Goal: Task Accomplishment & Management: Use online tool/utility

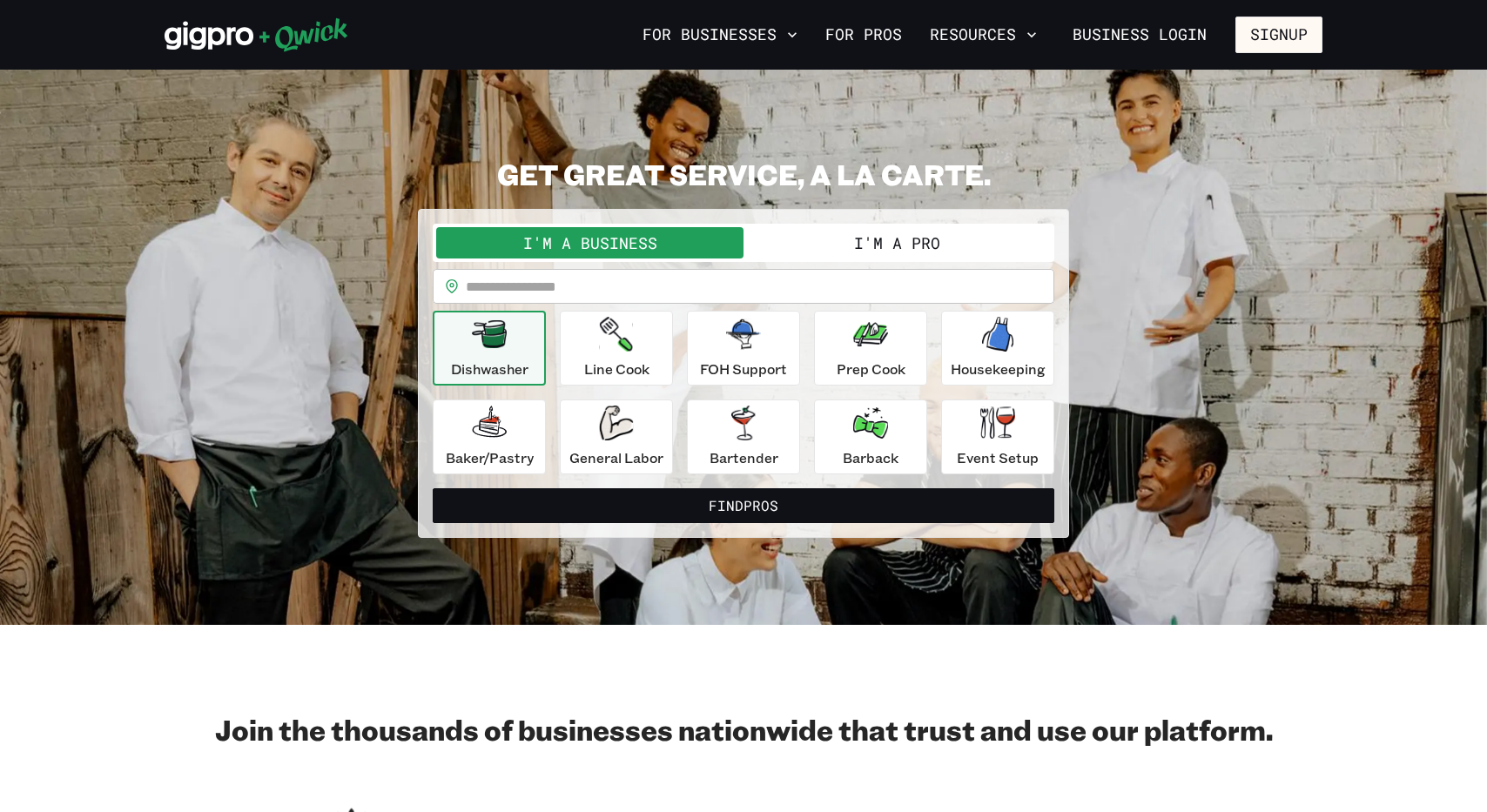
click at [910, 249] on button "I'm a Pro" at bounding box center [897, 242] width 307 height 31
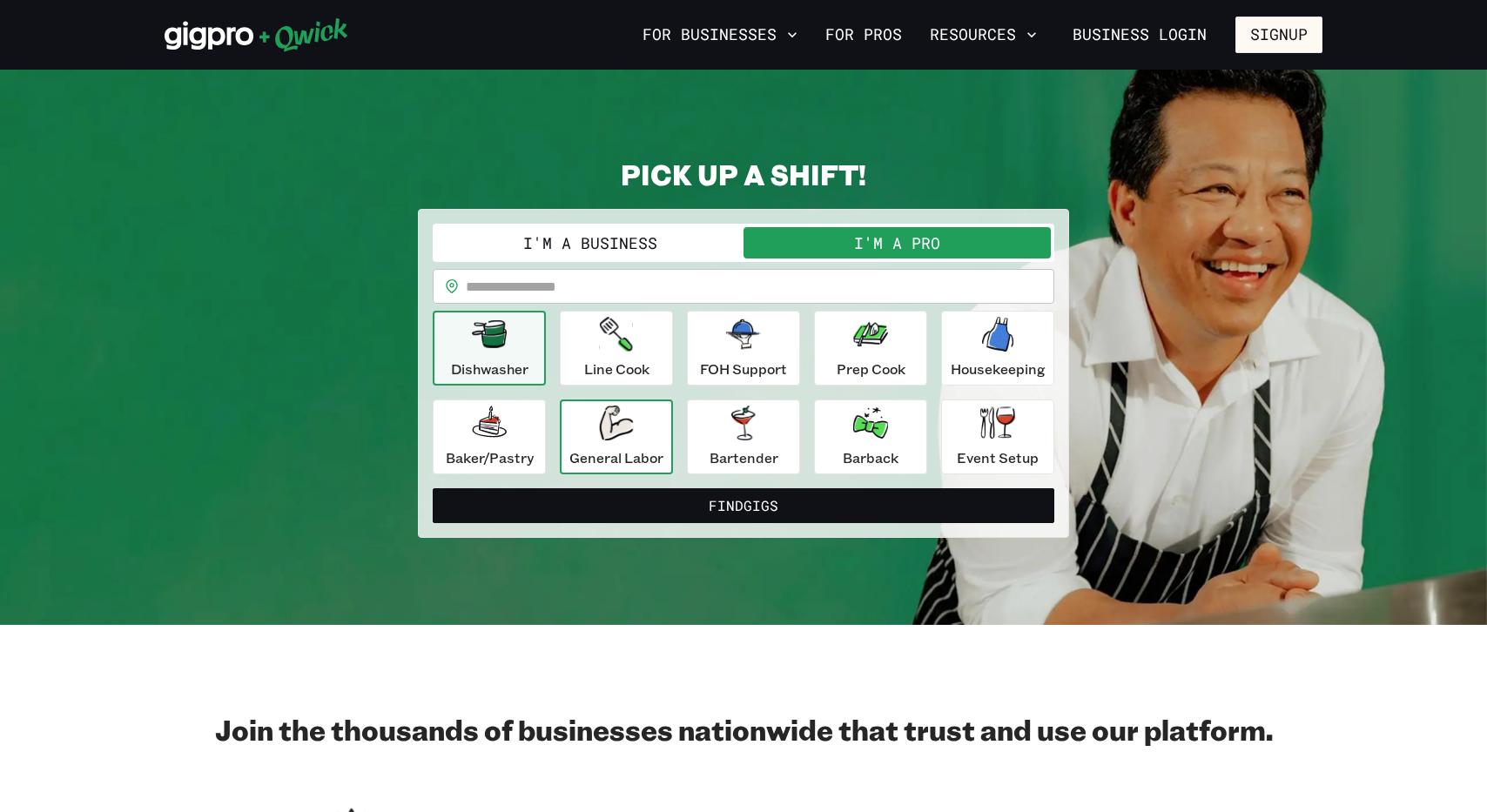
click at [588, 437] on div "General Labor" at bounding box center [616, 436] width 94 height 63
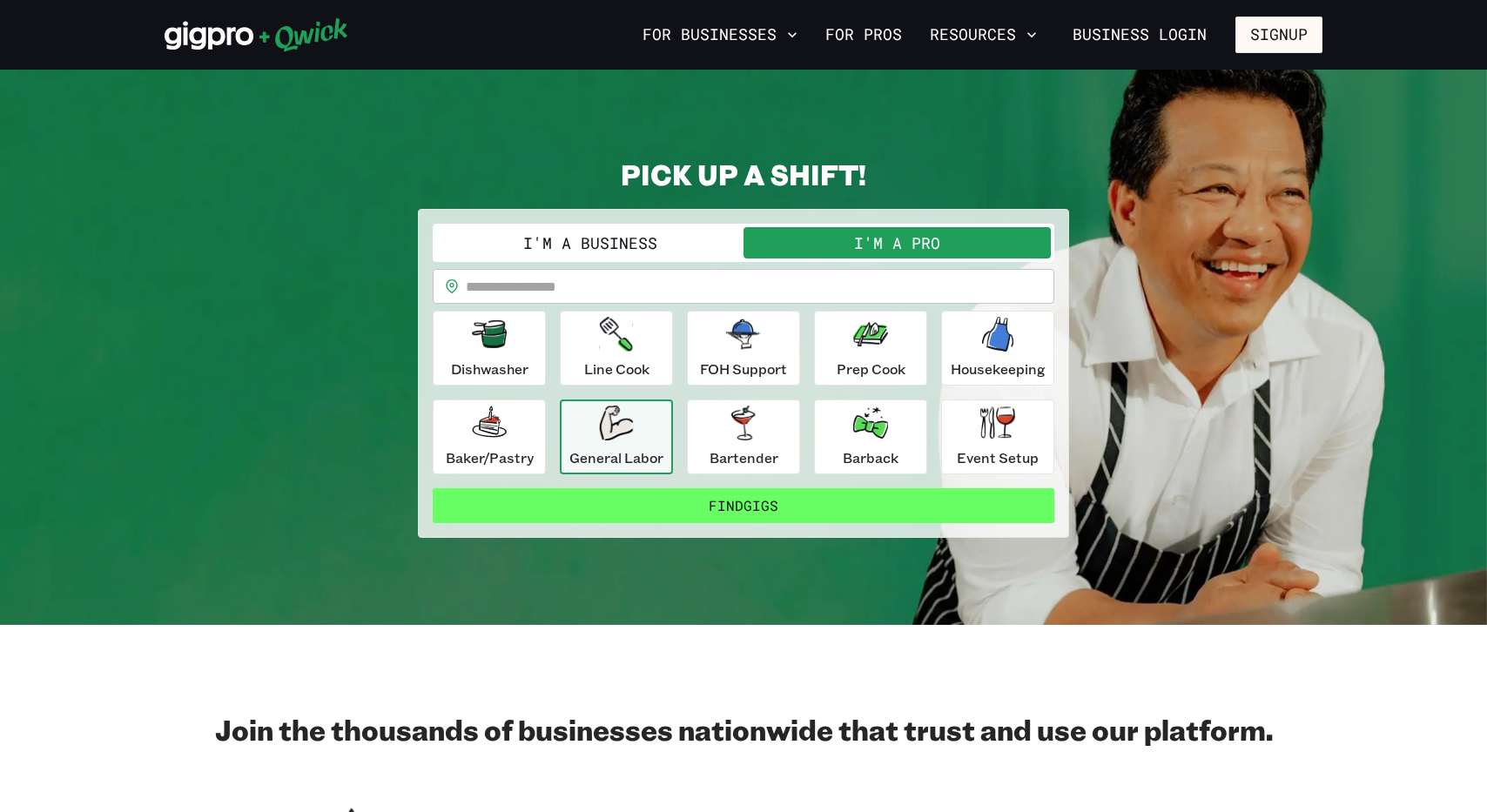
click at [826, 508] on button "Find Gigs" at bounding box center [743, 505] width 621 height 35
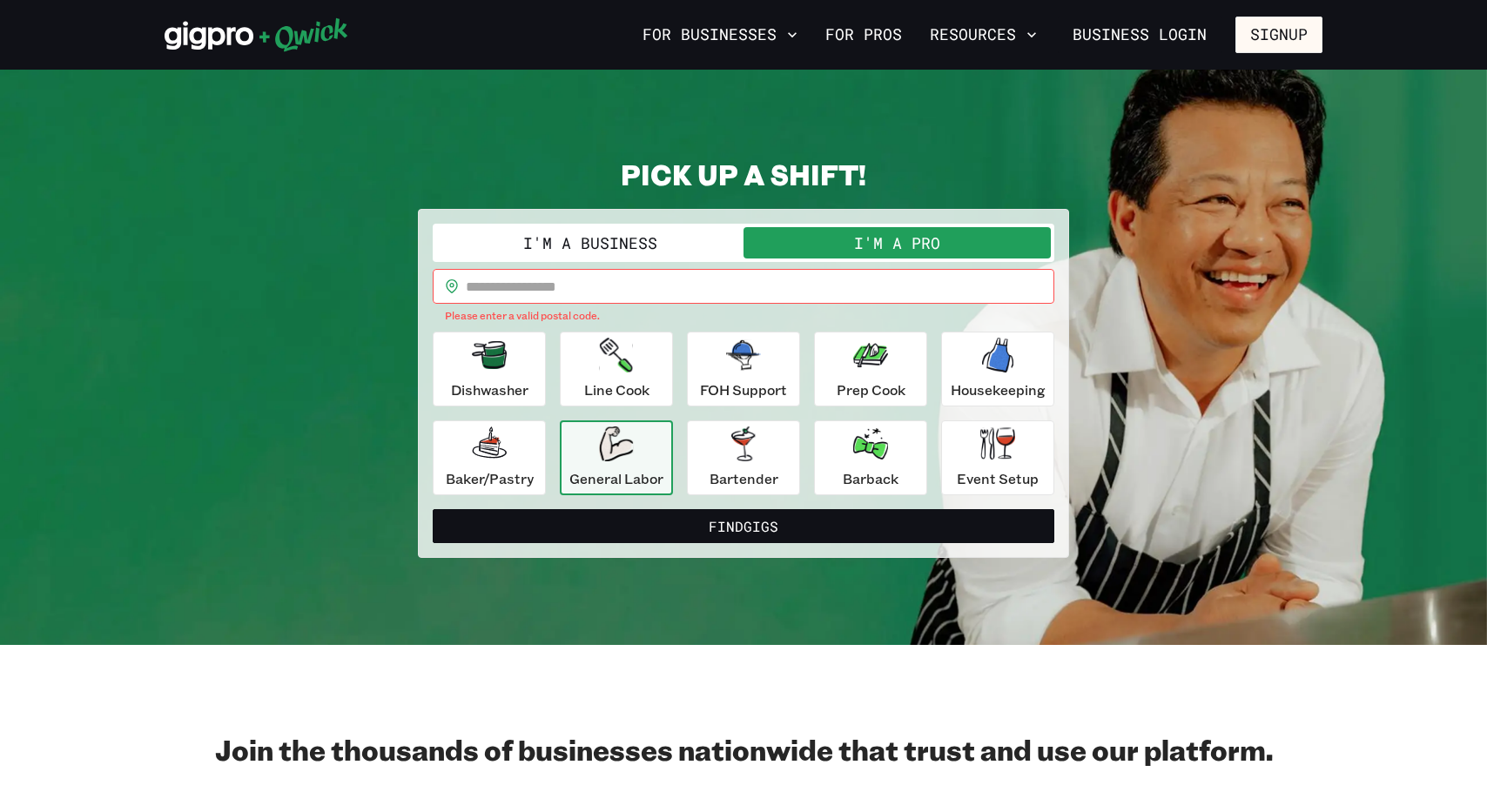
click at [520, 284] on input "text" at bounding box center [760, 286] width 589 height 35
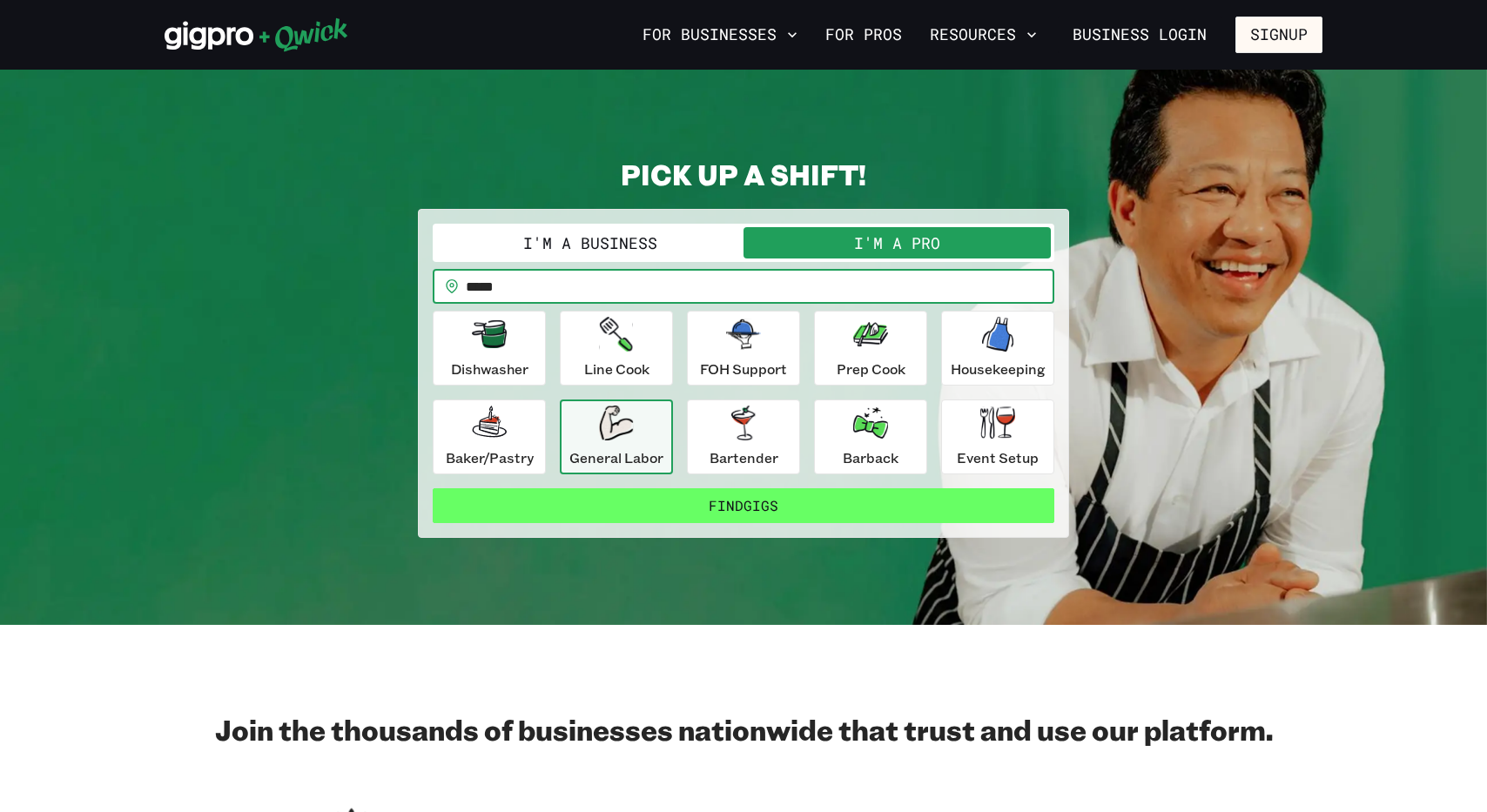
type input "*****"
click at [861, 510] on button "Find Gigs" at bounding box center [743, 505] width 621 height 35
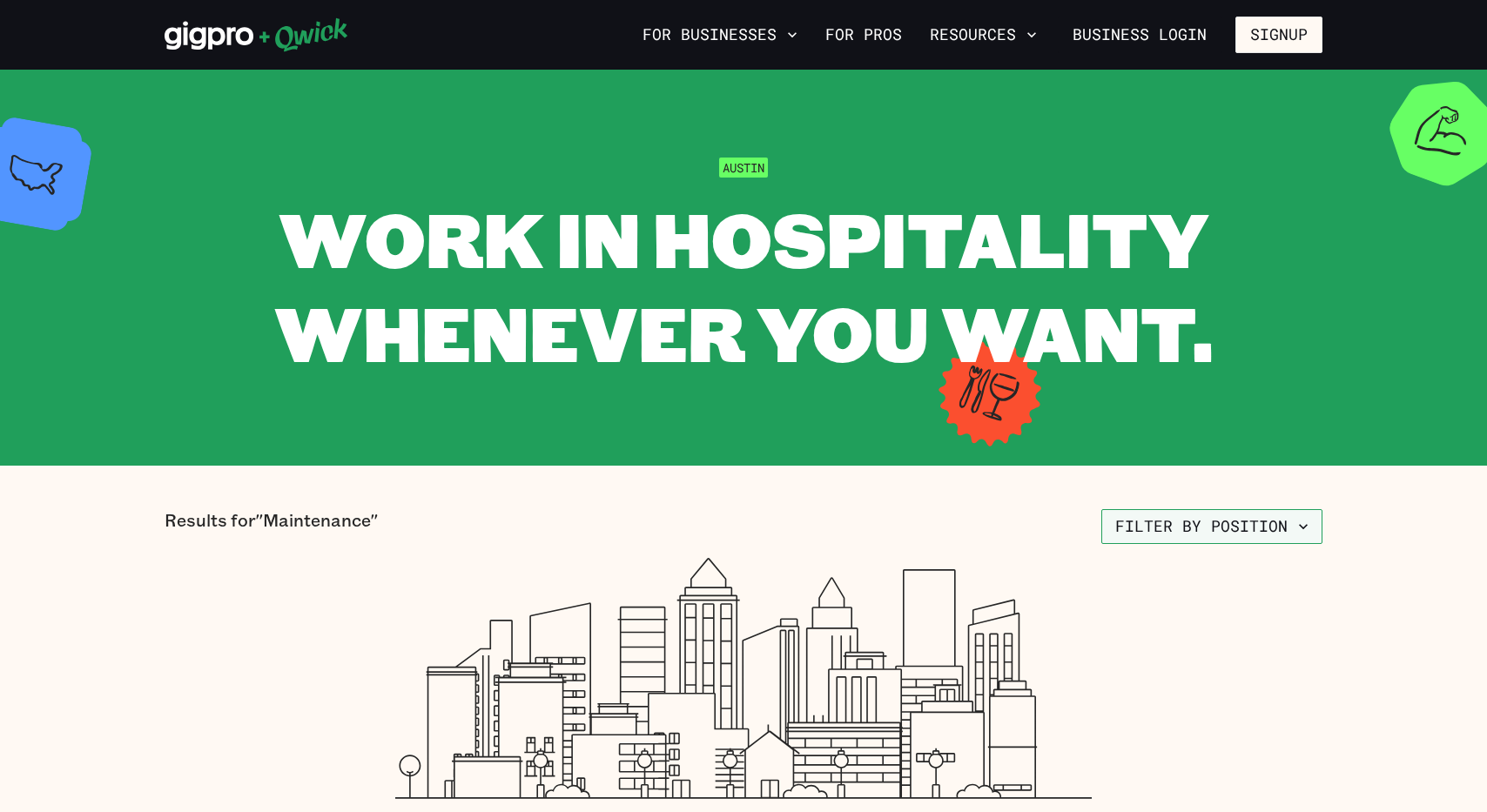
click at [1175, 525] on button "Filter by position" at bounding box center [1212, 526] width 221 height 35
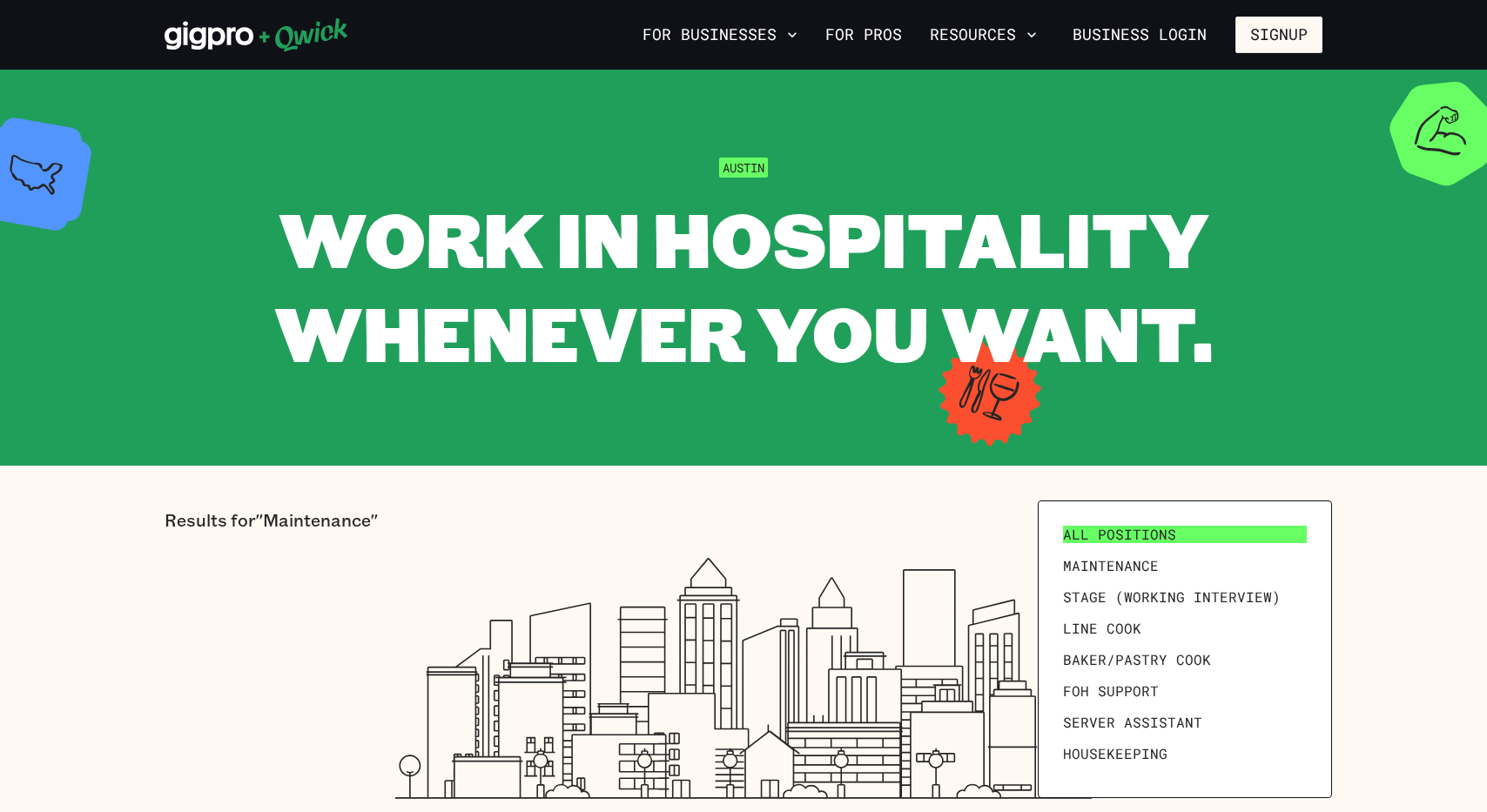
click at [1146, 529] on span "All Positions" at bounding box center [1119, 534] width 113 height 17
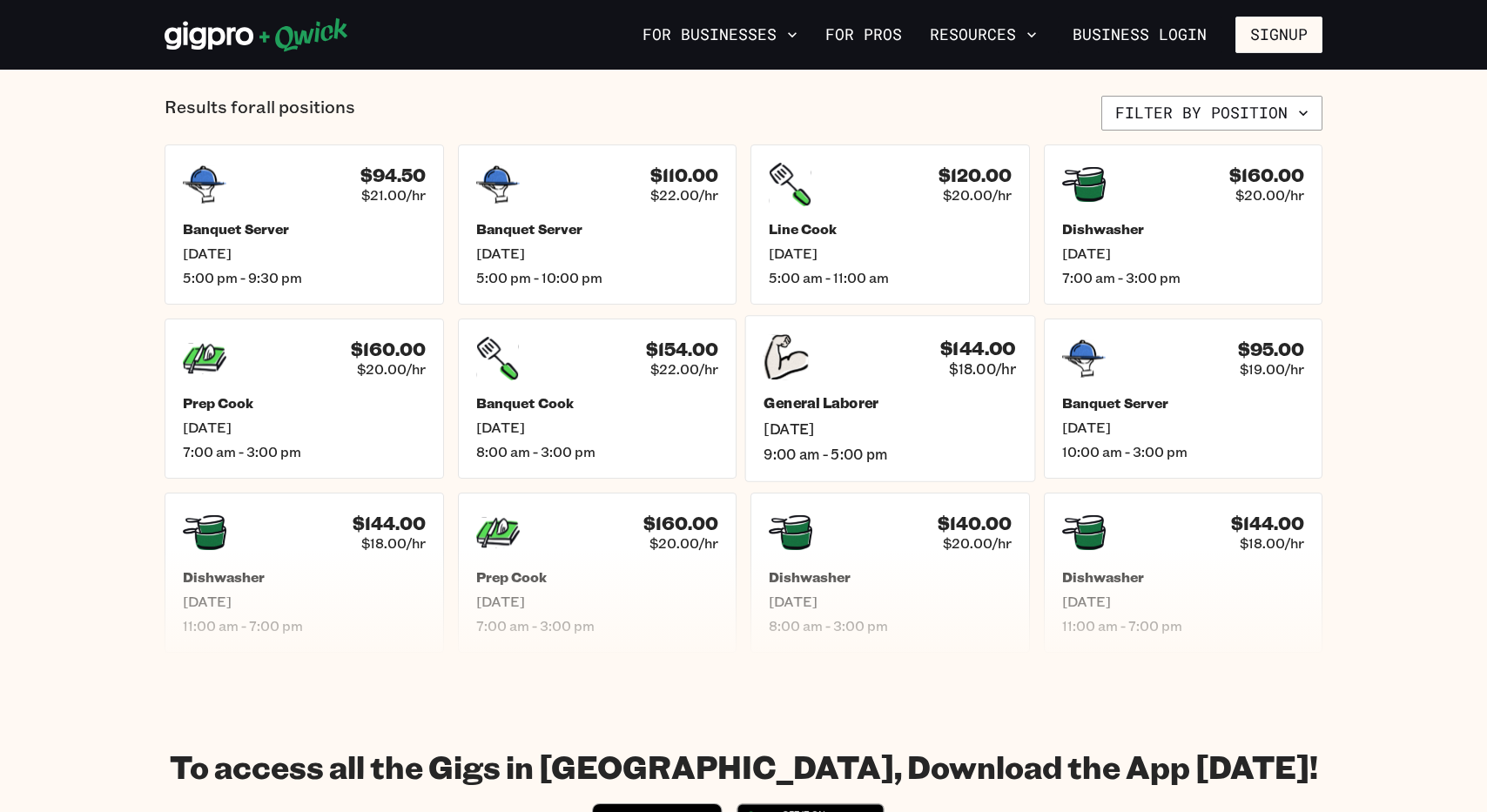
scroll to position [786, 0]
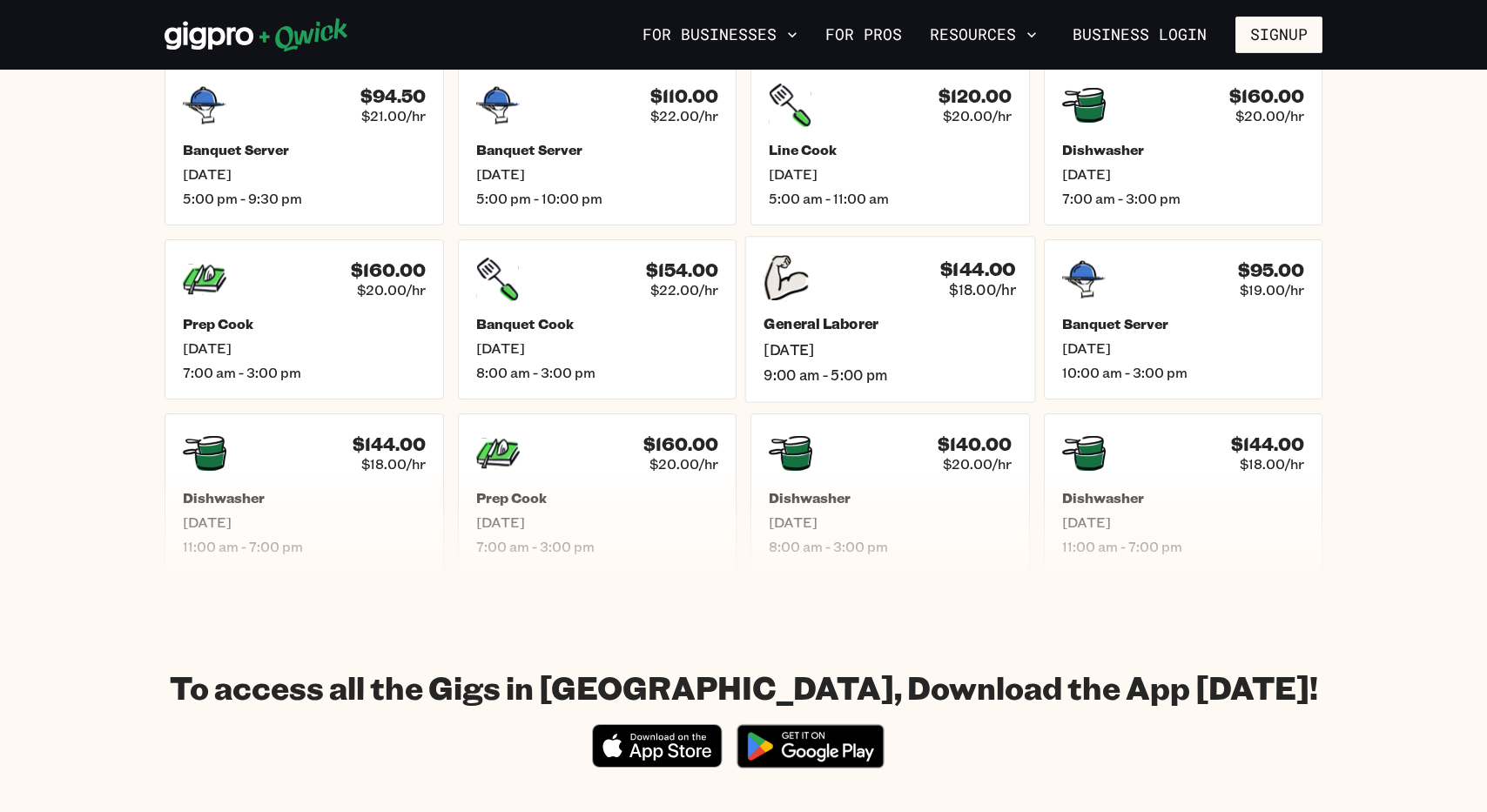
click at [876, 340] on span "[DATE]" at bounding box center [890, 349] width 252 height 18
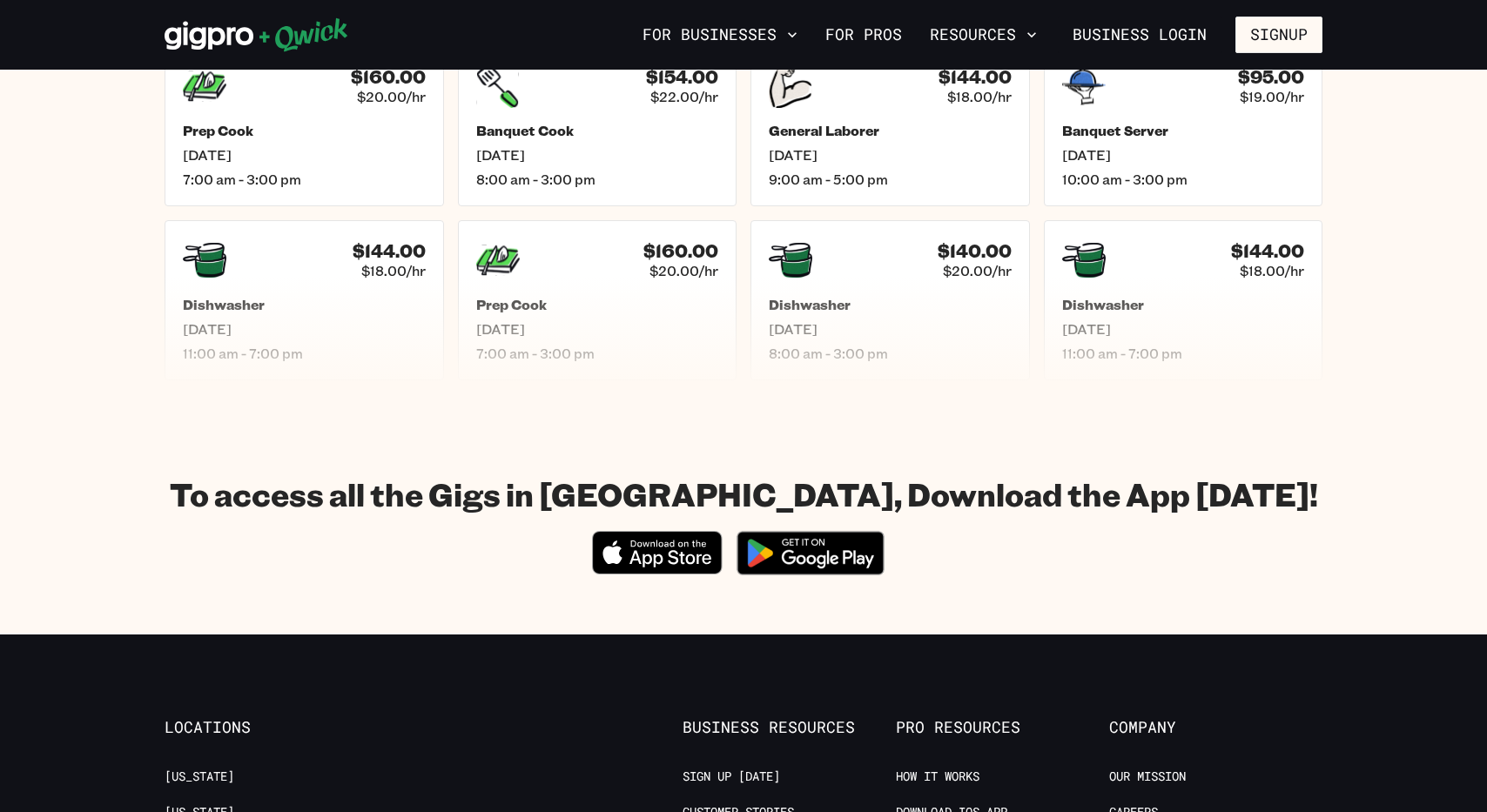
scroll to position [976, 0]
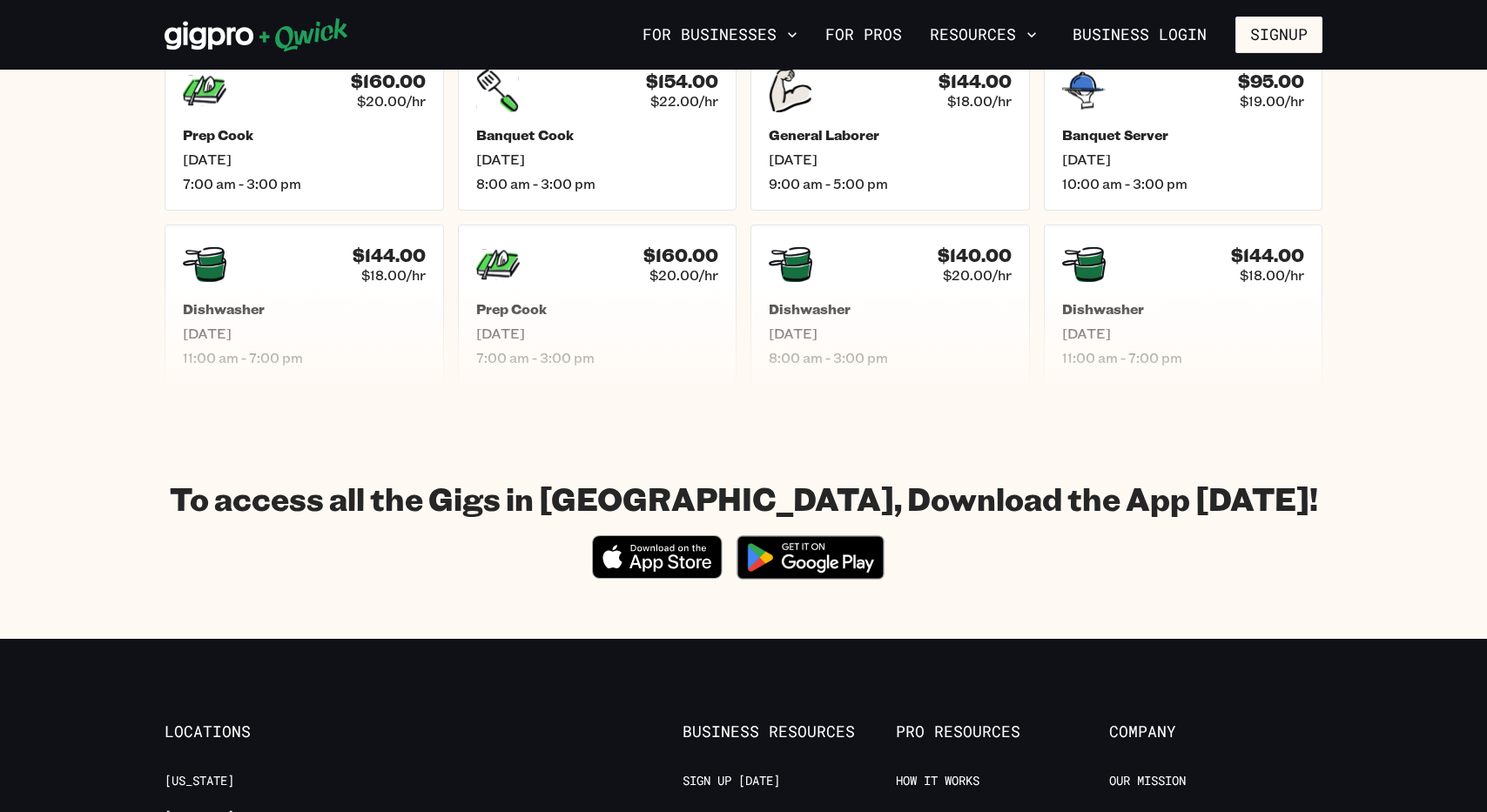
click at [650, 557] on icon "Download on the App Store" at bounding box center [656, 558] width 128 height 42
